Goal: Transaction & Acquisition: Book appointment/travel/reservation

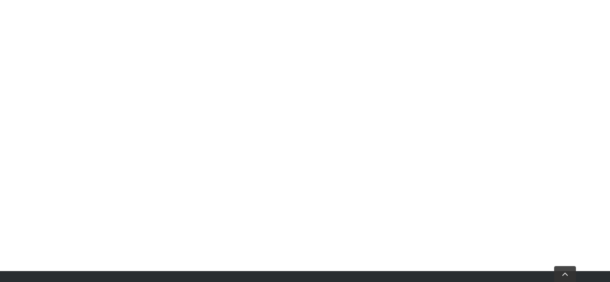
scroll to position [272, 0]
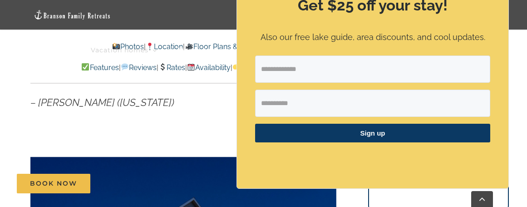
scroll to position [454, 0]
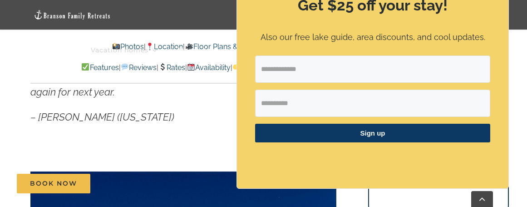
click at [155, 124] on p "– Katie (Kansas)" at bounding box center [183, 117] width 306 height 16
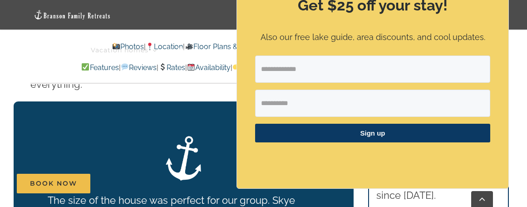
scroll to position [1499, 0]
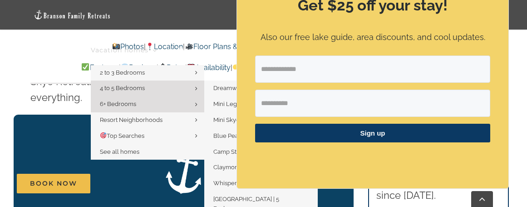
click at [141, 85] on span "4 to 5 Bedrooms" at bounding box center [122, 87] width 45 height 7
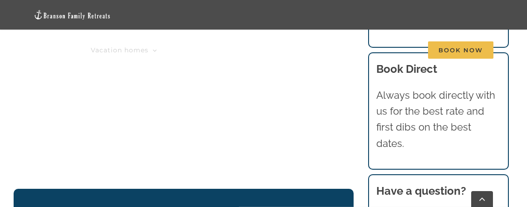
scroll to position [999, 0]
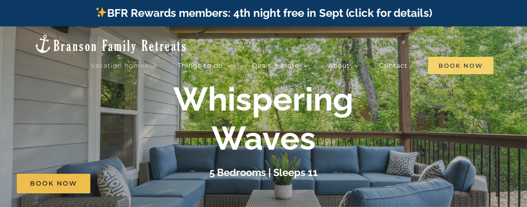
click at [460, 61] on span "Book Now" at bounding box center [460, 65] width 65 height 17
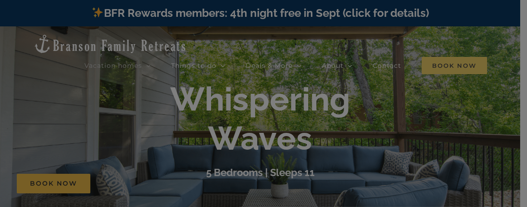
click at [460, 61] on div at bounding box center [263, 103] width 527 height 207
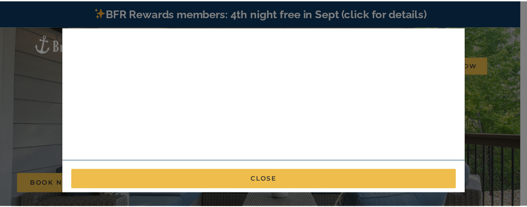
scroll to position [333, 0]
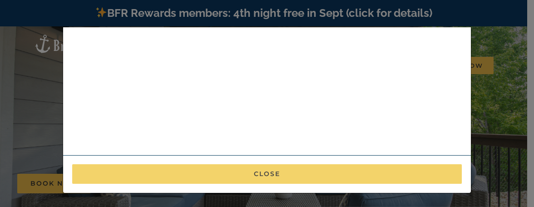
click at [277, 173] on button "Close" at bounding box center [267, 174] width 390 height 20
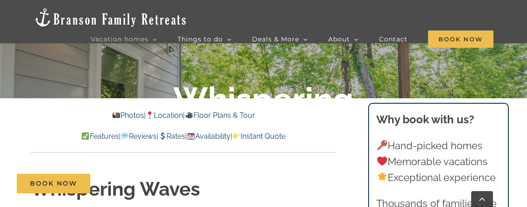
scroll to position [136, 0]
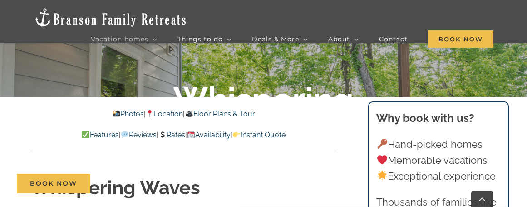
click at [231, 134] on link "Availability" at bounding box center [209, 134] width 44 height 9
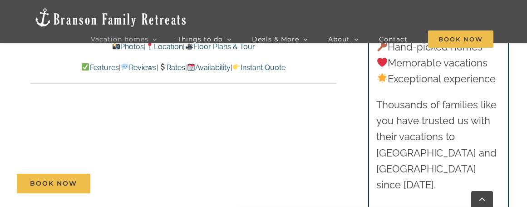
scroll to position [3740, 0]
